Goal: Find specific page/section: Find specific page/section

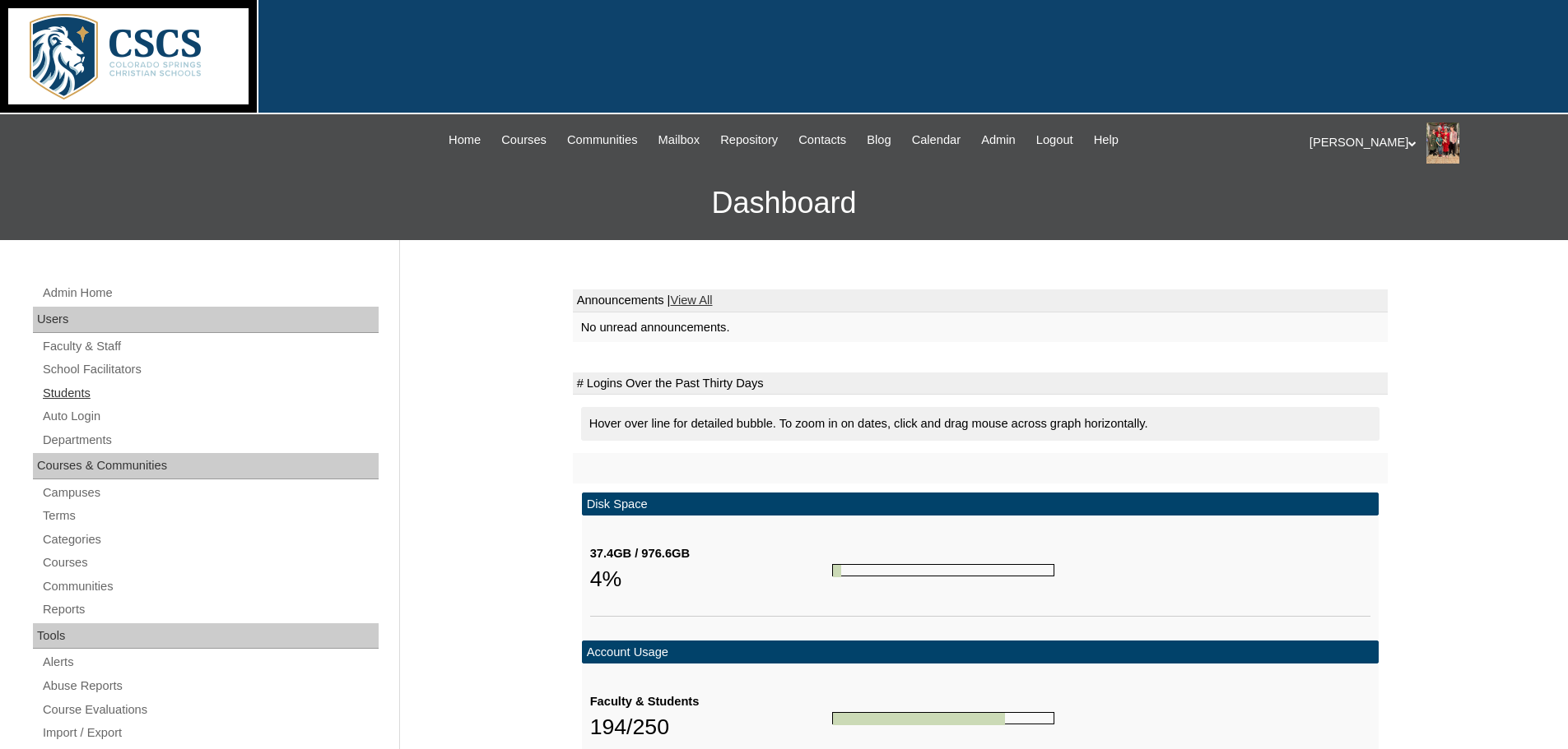
click at [88, 391] on link "Students" at bounding box center [209, 394] width 337 height 21
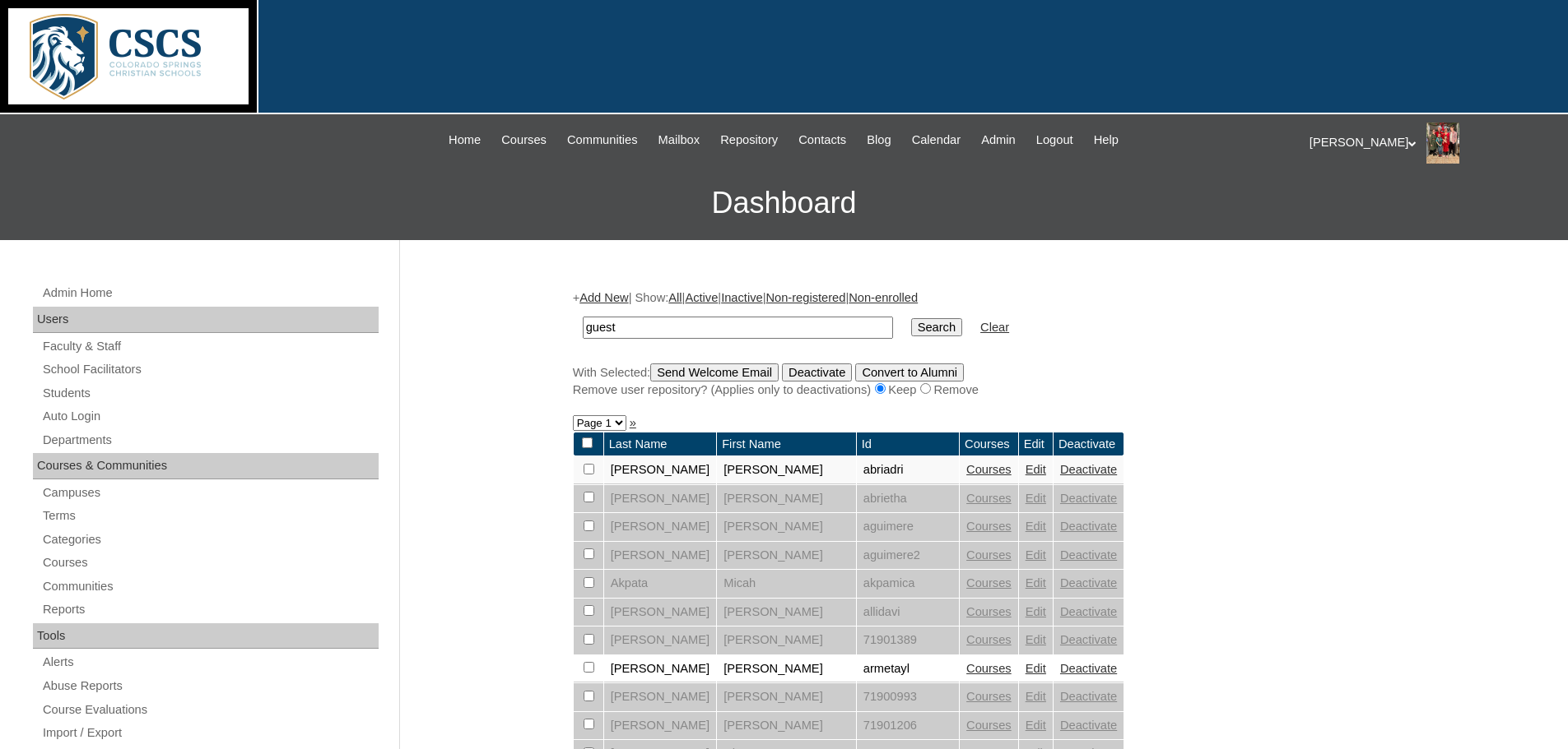
type input "guest"
click at [911, 318] on input "Search" at bounding box center [936, 327] width 51 height 18
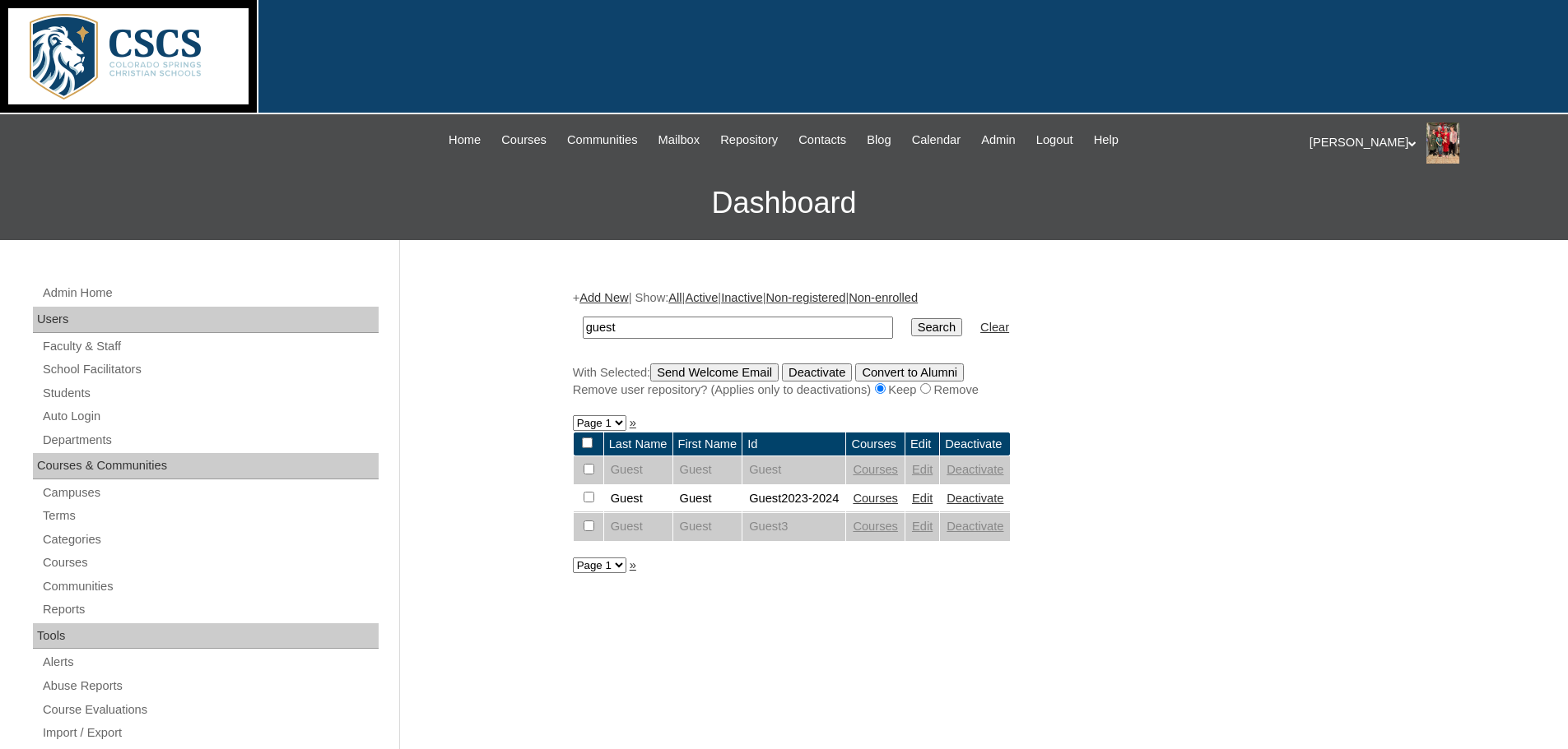
click at [880, 496] on link "Courses" at bounding box center [876, 498] width 46 height 13
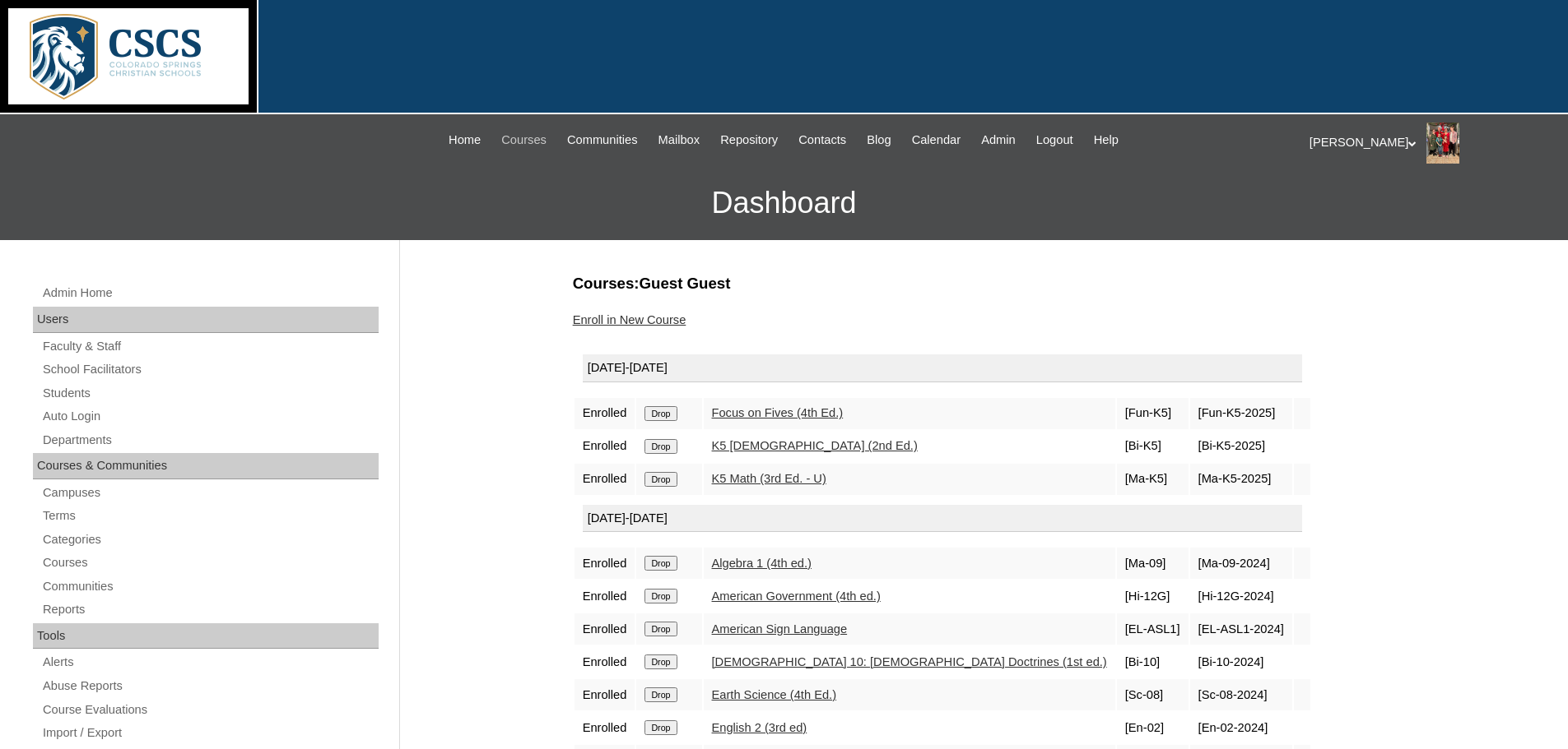
click at [501, 142] on span "Courses" at bounding box center [524, 140] width 46 height 19
